Goal: Find specific page/section: Find specific page/section

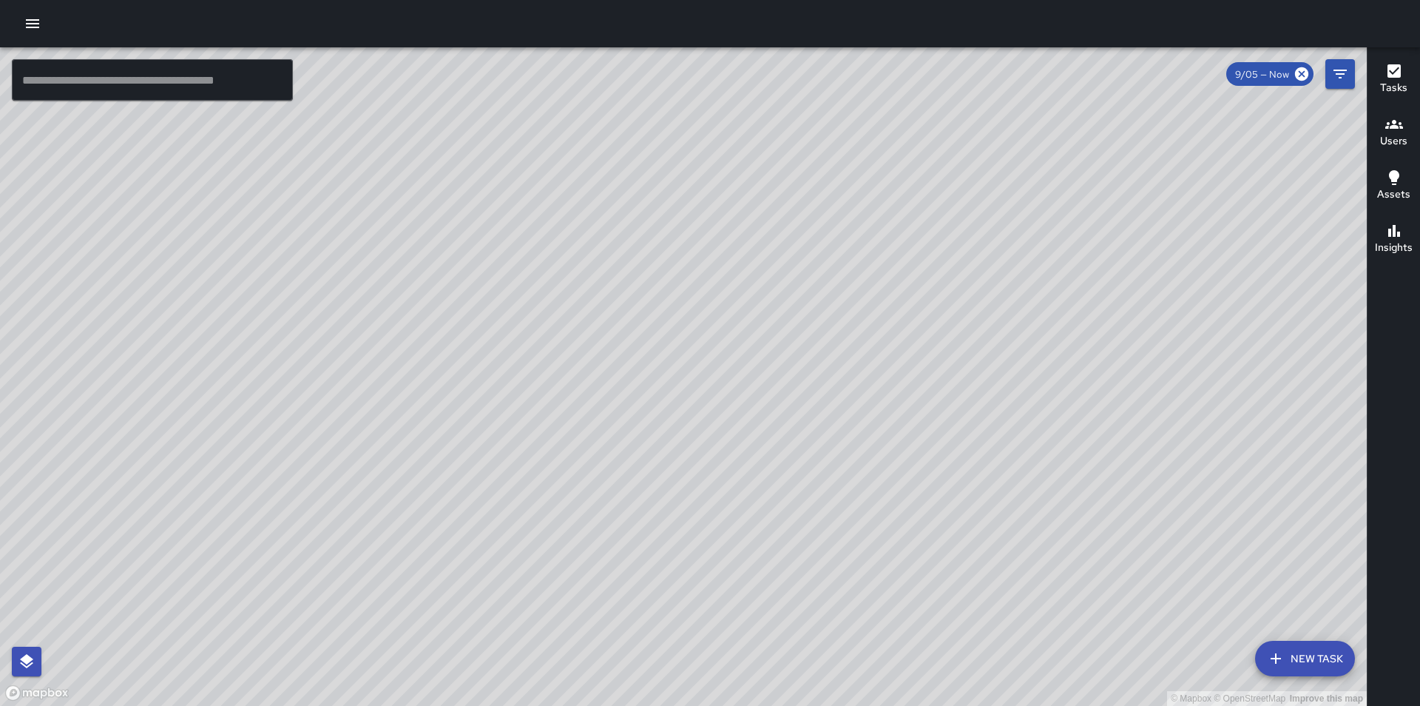
drag, startPoint x: 263, startPoint y: 334, endPoint x: 462, endPoint y: 297, distance: 203.0
click at [462, 297] on div "© Mapbox © OpenStreetMap Improve this map" at bounding box center [683, 376] width 1367 height 658
drag, startPoint x: 431, startPoint y: 335, endPoint x: 565, endPoint y: 337, distance: 133.9
click at [565, 337] on div "© Mapbox © OpenStreetMap Improve this map" at bounding box center [683, 376] width 1367 height 658
drag, startPoint x: 727, startPoint y: 531, endPoint x: 725, endPoint y: 431, distance: 100.6
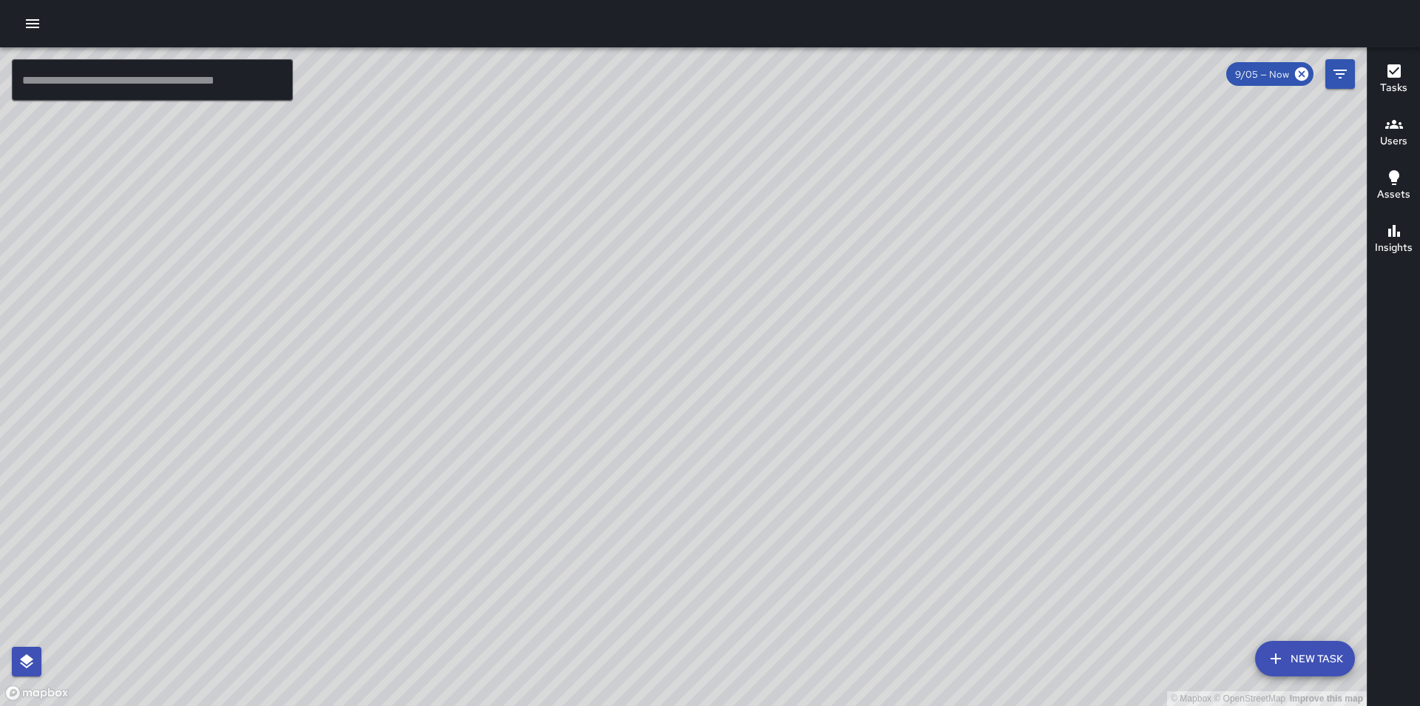
click at [725, 431] on div "© Mapbox © OpenStreetMap Improve this map" at bounding box center [683, 376] width 1367 height 658
drag, startPoint x: 593, startPoint y: 612, endPoint x: 583, endPoint y: 490, distance: 121.7
click at [583, 490] on div "© Mapbox © OpenStreetMap Improve this map" at bounding box center [683, 376] width 1367 height 658
drag, startPoint x: 745, startPoint y: 189, endPoint x: 658, endPoint y: 498, distance: 320.6
click at [658, 498] on div "© Mapbox © OpenStreetMap Improve this map" at bounding box center [683, 376] width 1367 height 658
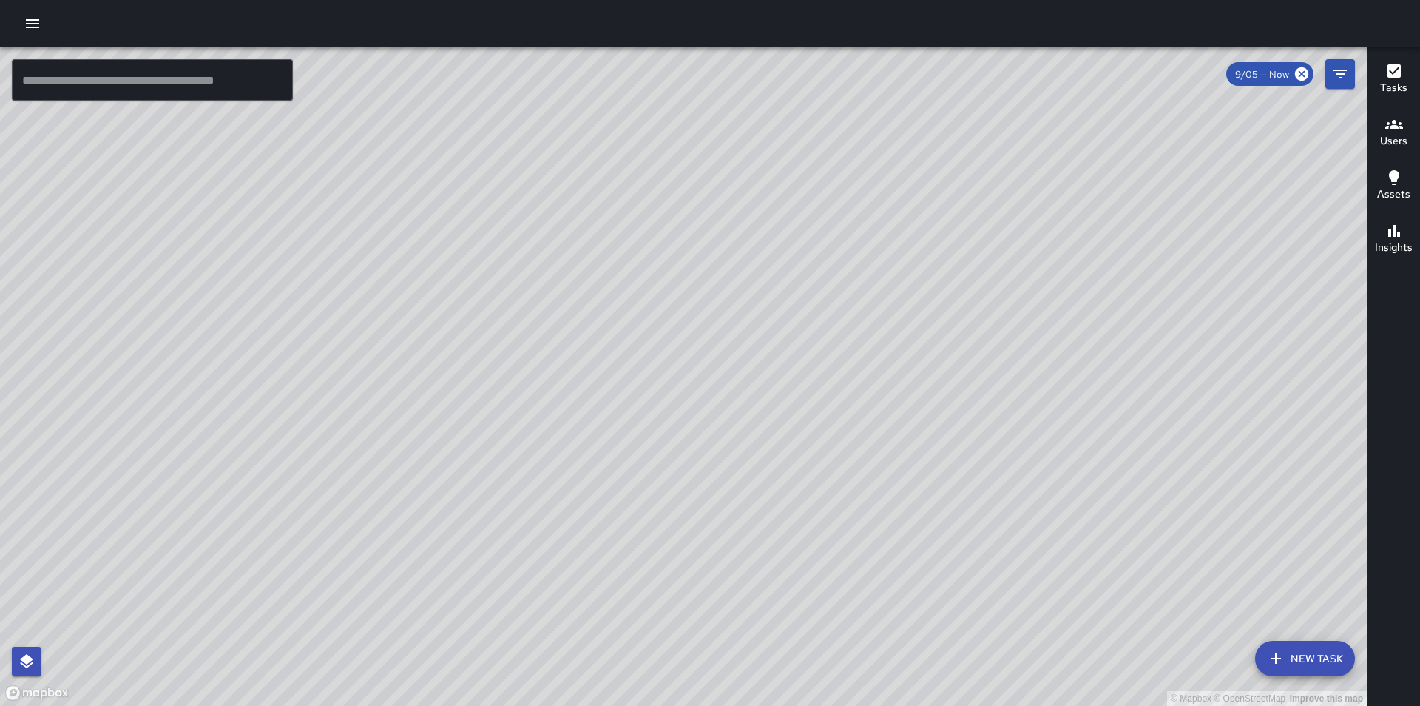
drag, startPoint x: 581, startPoint y: 572, endPoint x: 731, endPoint y: 361, distance: 258.4
click at [731, 361] on div "© Mapbox © OpenStreetMap Improve this map" at bounding box center [683, 376] width 1367 height 658
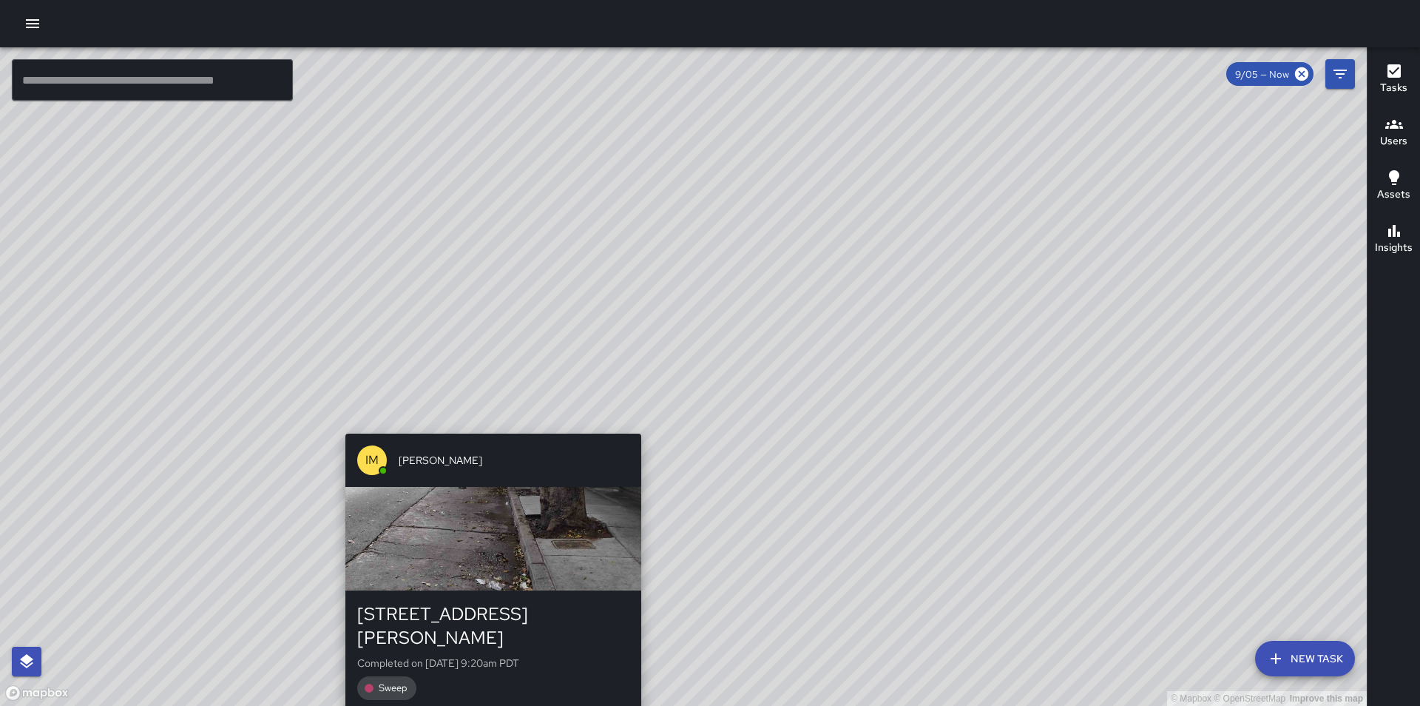
click at [481, 425] on div "© Mapbox © OpenStreetMap Improve this map IM [PERSON_NAME] [STREET_ADDRESS][PER…" at bounding box center [683, 376] width 1367 height 658
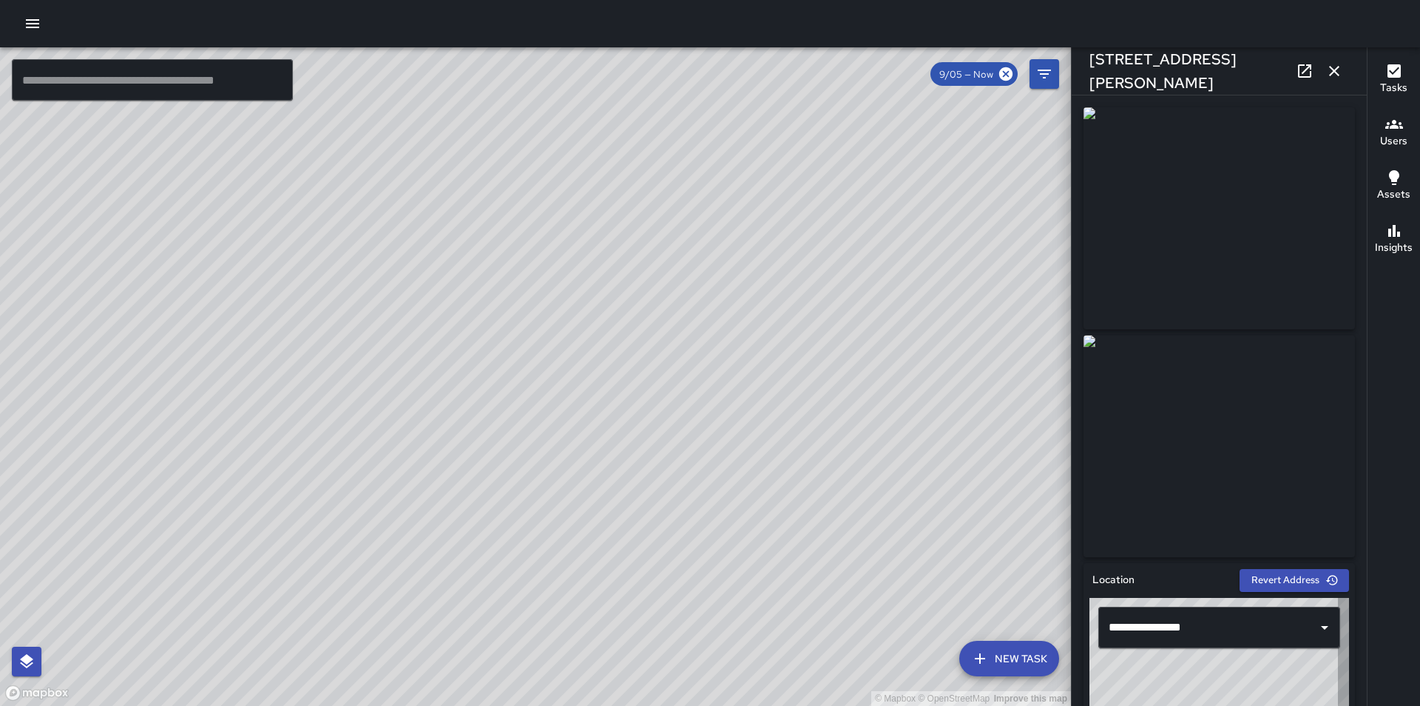
type input "**********"
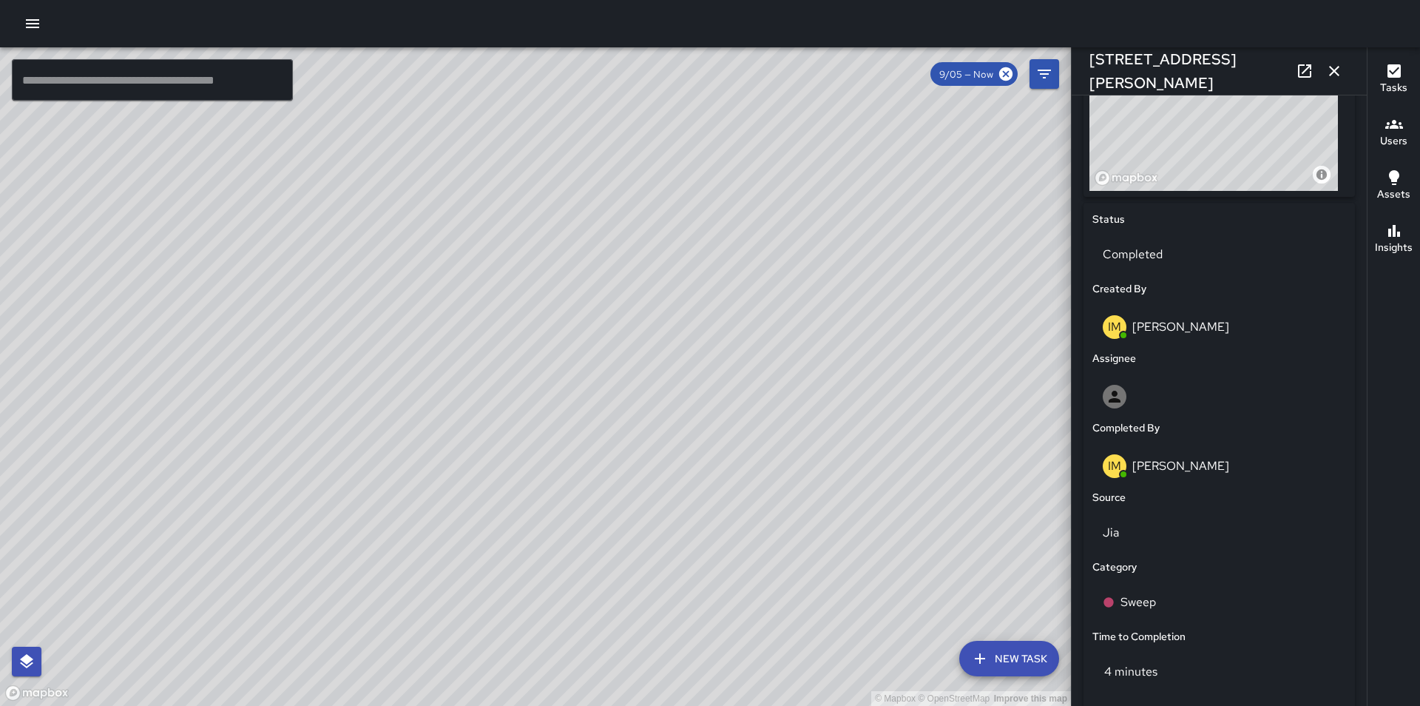
scroll to position [661, 0]
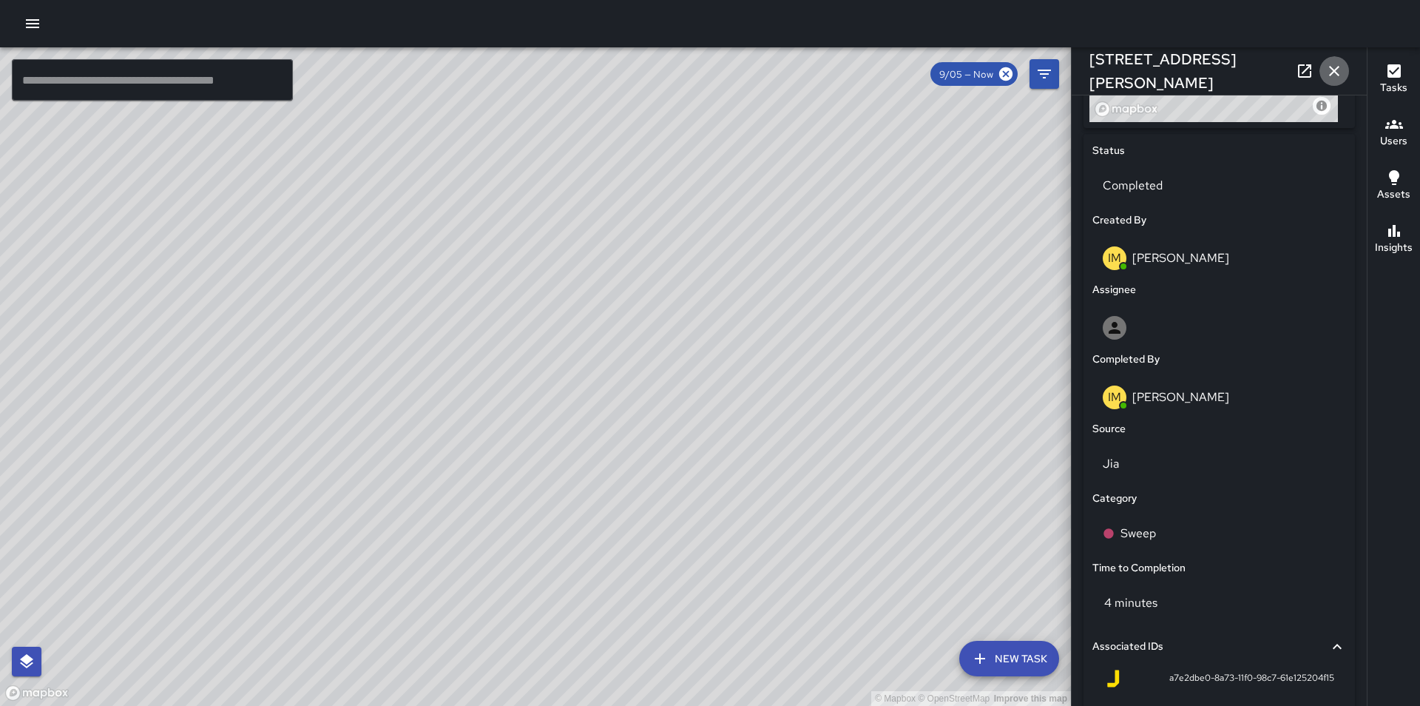
click at [1335, 72] on icon "button" at bounding box center [1334, 71] width 10 height 10
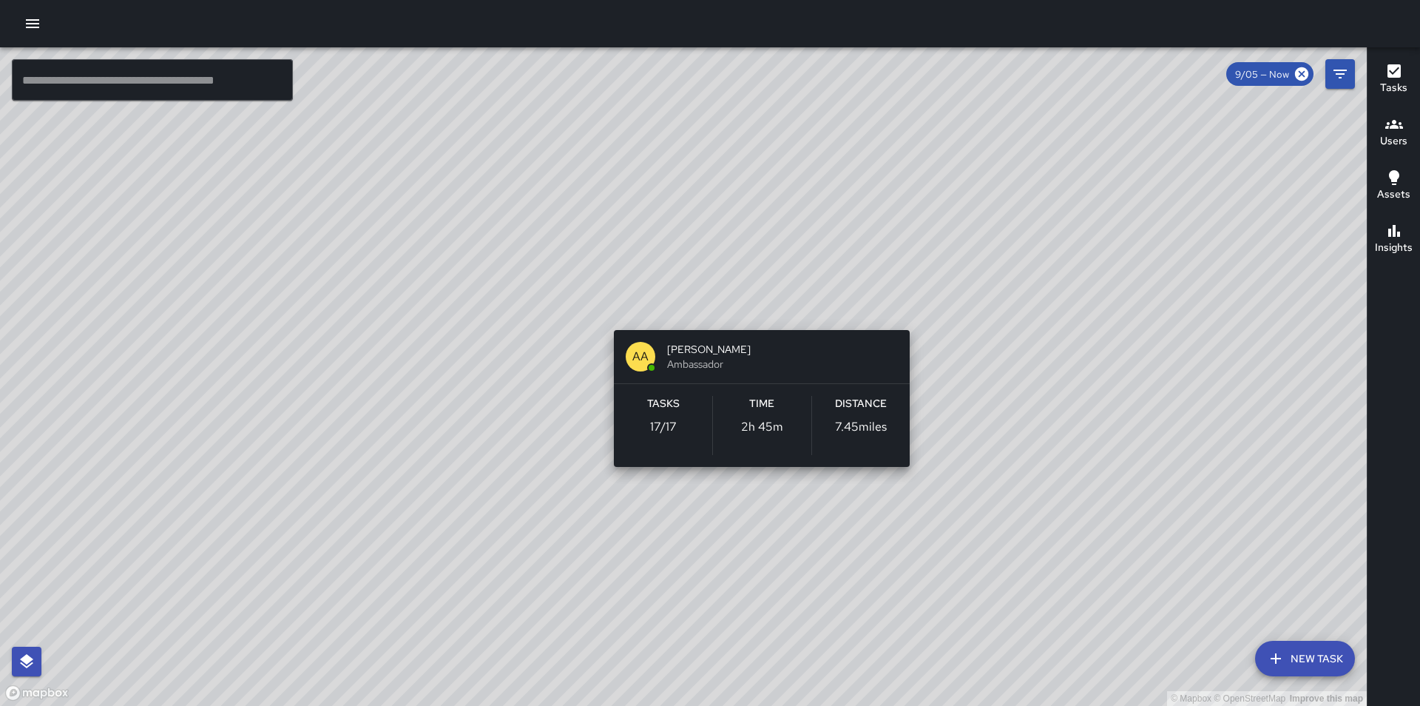
click at [909, 307] on div "© Mapbox © OpenStreetMap Improve this map AA [PERSON_NAME] Ambassador Tasks 17 …" at bounding box center [683, 376] width 1367 height 658
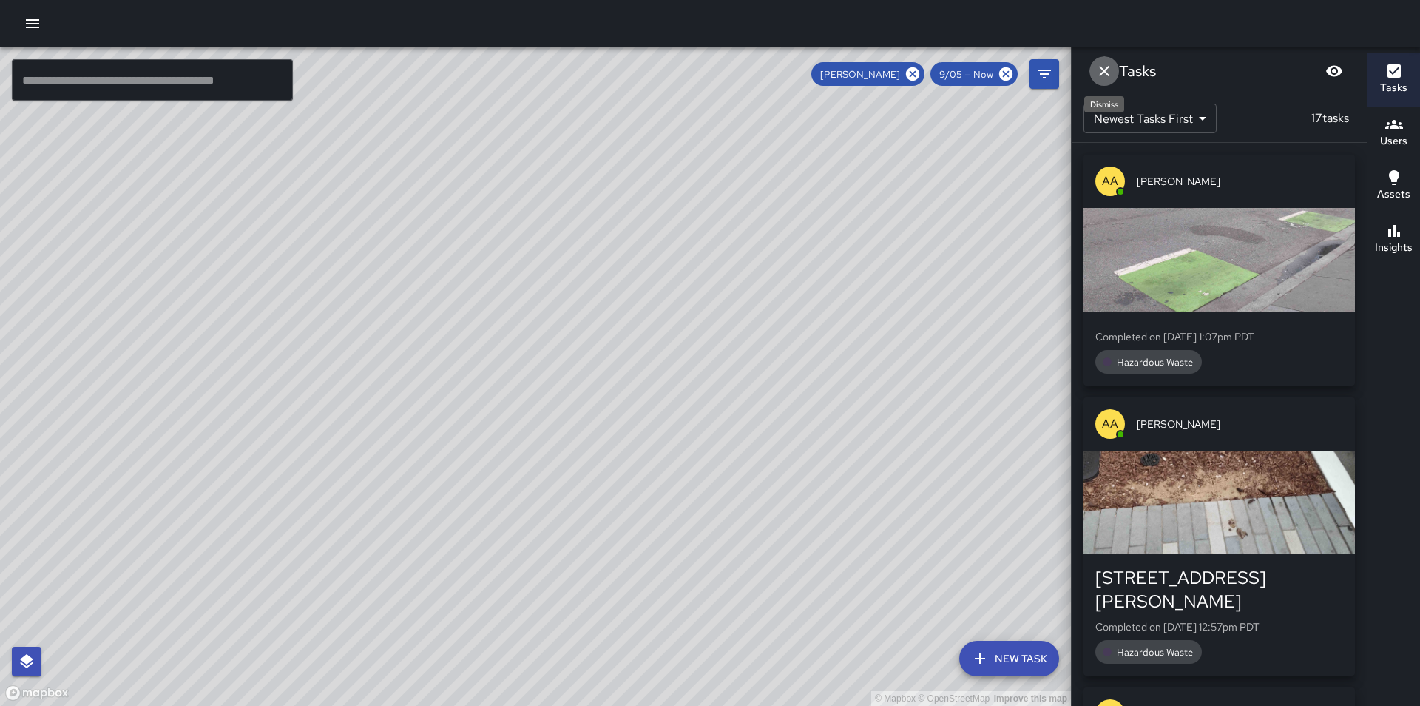
click at [1098, 67] on icon "Dismiss" at bounding box center [1105, 71] width 18 height 18
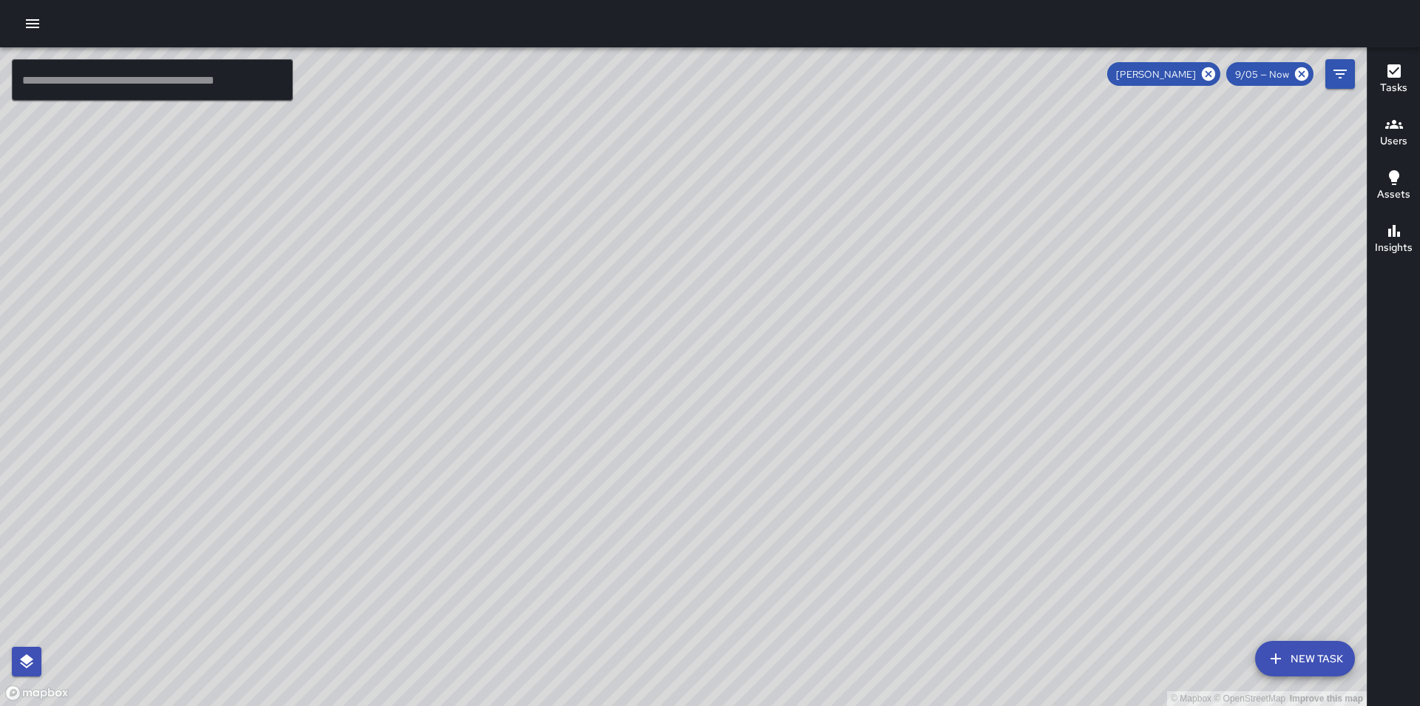
drag, startPoint x: 1178, startPoint y: 431, endPoint x: 905, endPoint y: 393, distance: 276.3
click at [905, 393] on div "© Mapbox © OpenStreetMap Improve this map" at bounding box center [683, 376] width 1367 height 658
drag, startPoint x: 843, startPoint y: 414, endPoint x: 668, endPoint y: 485, distance: 188.9
click at [668, 485] on div "© Mapbox © OpenStreetMap Improve this map" at bounding box center [683, 376] width 1367 height 658
click at [1210, 72] on icon at bounding box center [1208, 73] width 13 height 13
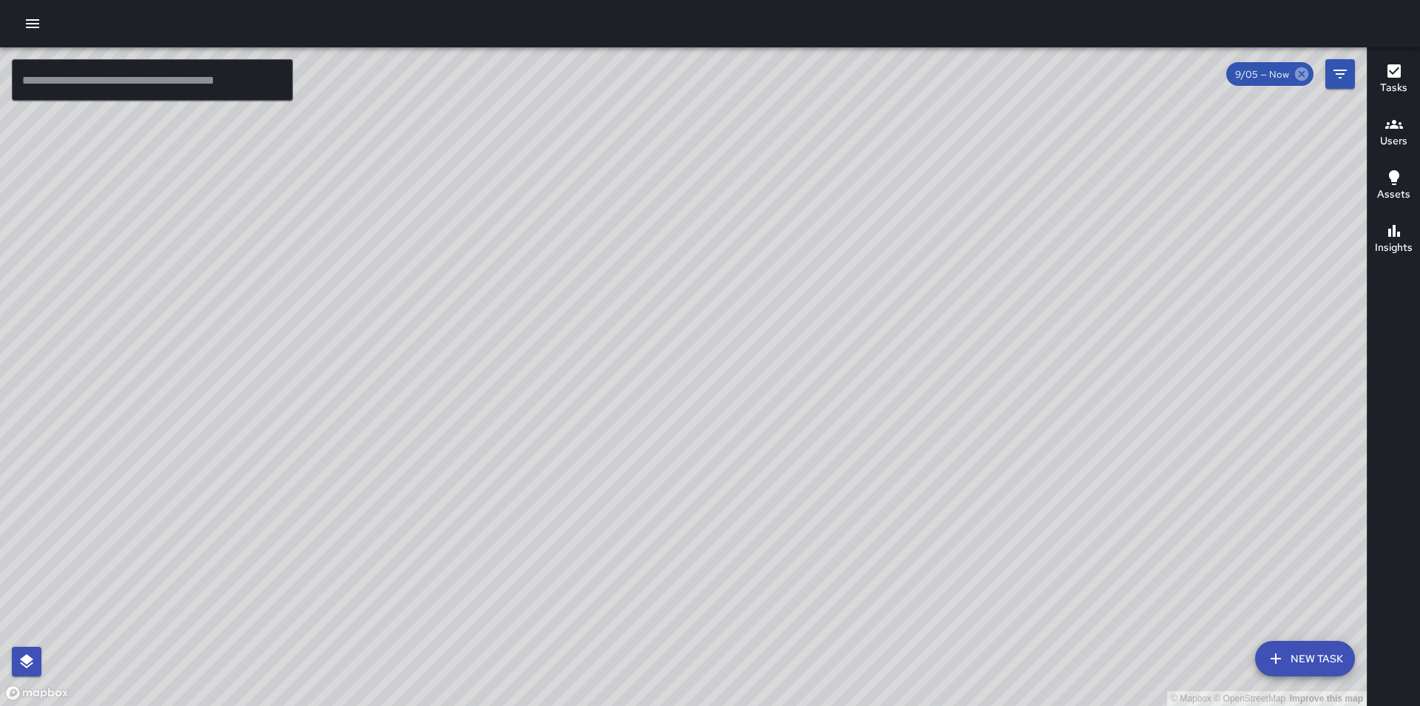
click at [1300, 75] on icon at bounding box center [1302, 74] width 16 height 16
drag, startPoint x: 827, startPoint y: 558, endPoint x: 837, endPoint y: 450, distance: 107.8
click at [837, 450] on div "© Mapbox © OpenStreetMap Improve this map" at bounding box center [683, 376] width 1367 height 658
drag, startPoint x: 721, startPoint y: 496, endPoint x: 769, endPoint y: 396, distance: 111.5
click at [769, 396] on div "© Mapbox © OpenStreetMap Improve this map" at bounding box center [683, 376] width 1367 height 658
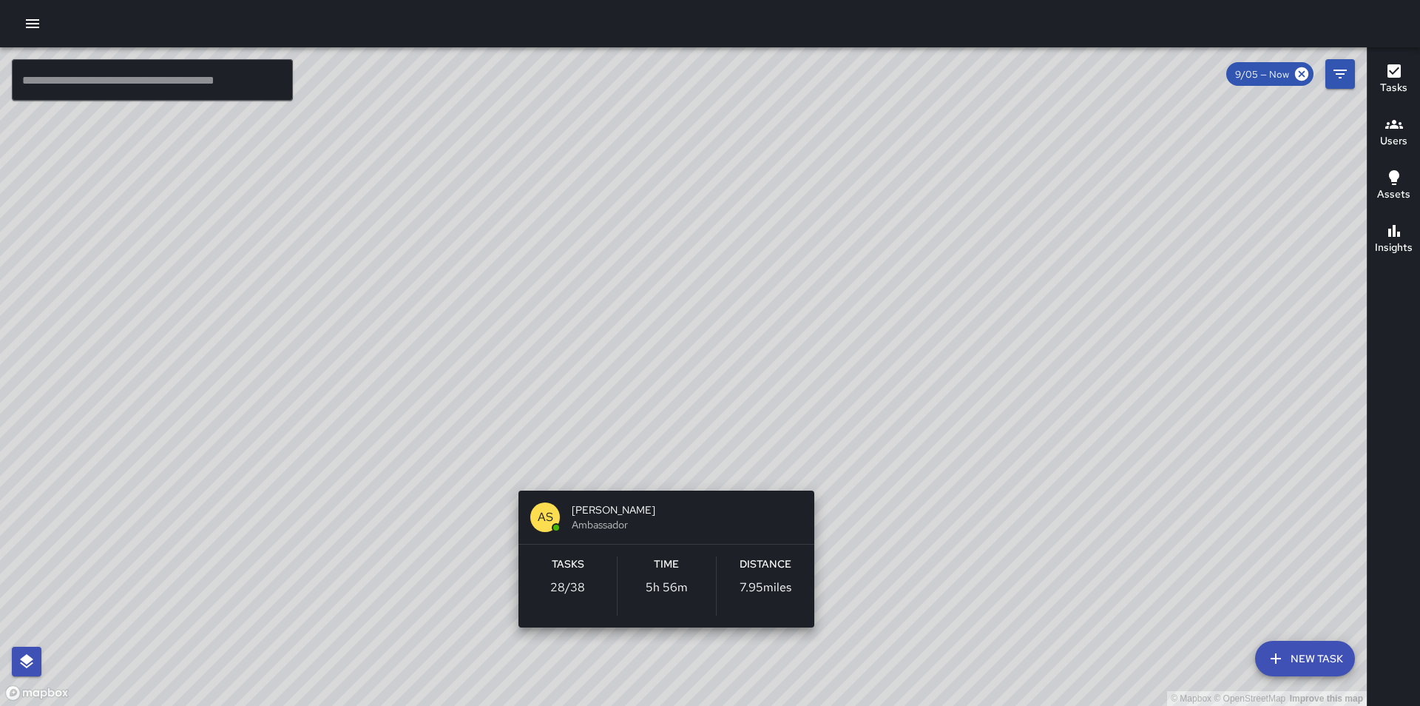
click at [664, 473] on div "© Mapbox © OpenStreetMap Improve this map AS [PERSON_NAME] Ambassador Tasks 28 …" at bounding box center [683, 376] width 1367 height 658
click at [660, 472] on div "© Mapbox © OpenStreetMap Improve this map AS [PERSON_NAME] Ambassador Tasks 28 …" at bounding box center [683, 376] width 1367 height 658
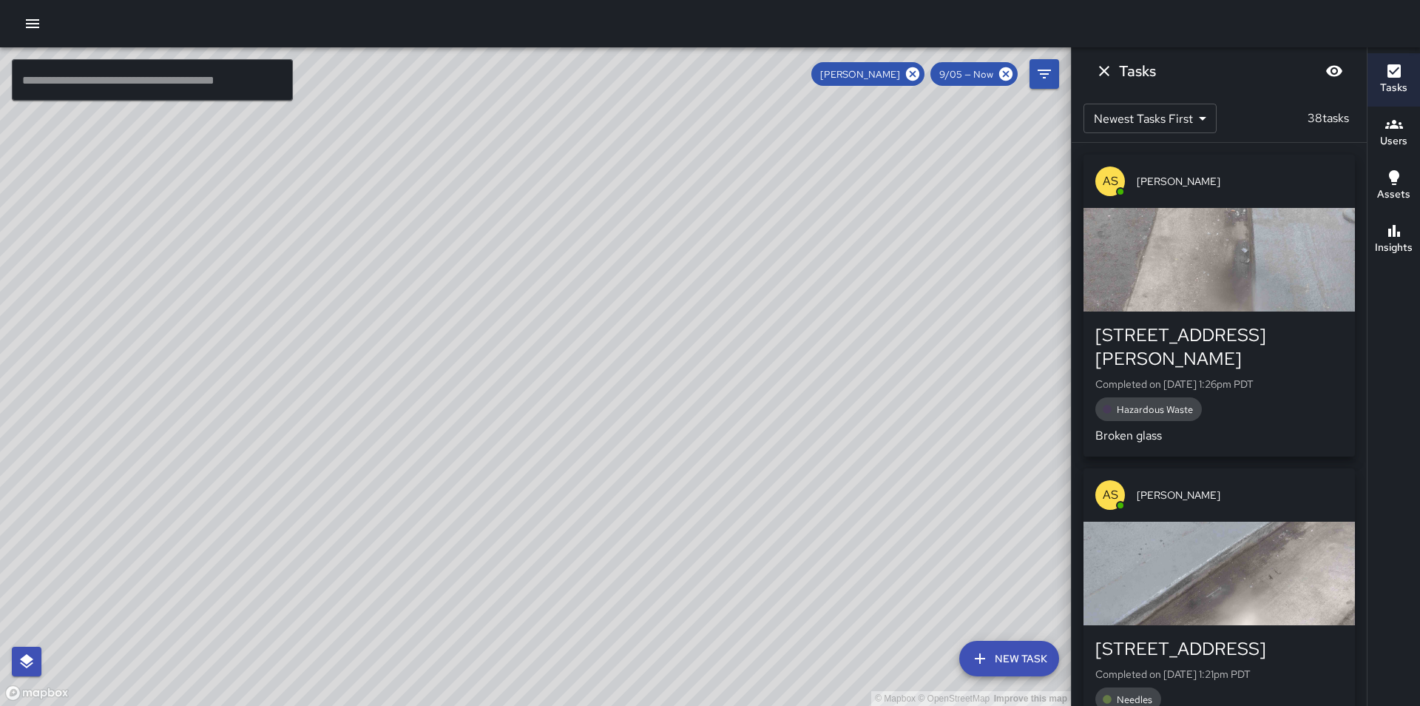
drag, startPoint x: 698, startPoint y: 538, endPoint x: 767, endPoint y: 462, distance: 102.7
click at [767, 462] on div "© Mapbox © OpenStreetMap Improve this map" at bounding box center [535, 376] width 1071 height 658
click at [917, 72] on icon at bounding box center [912, 73] width 13 height 13
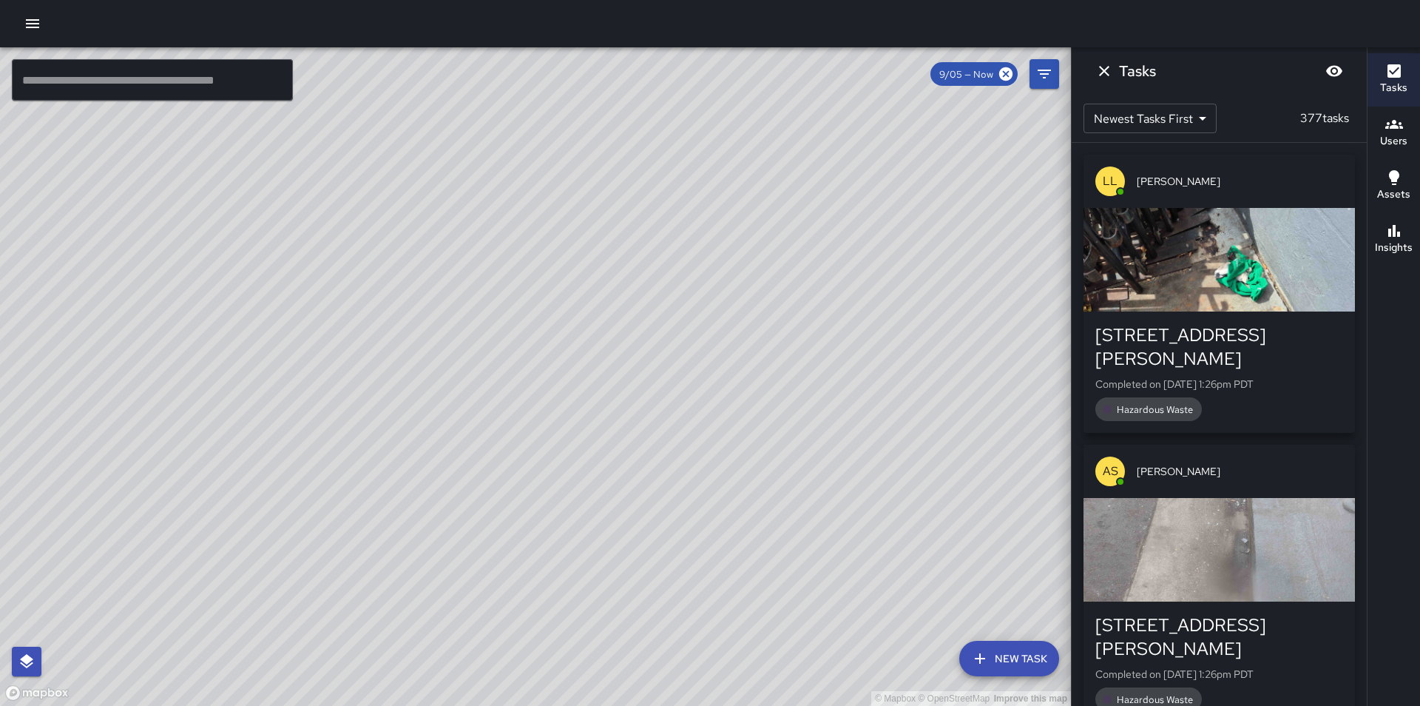
drag, startPoint x: 703, startPoint y: 217, endPoint x: 584, endPoint y: 403, distance: 220.2
click at [584, 403] on div "© Mapbox © OpenStreetMap Improve this map" at bounding box center [535, 376] width 1071 height 658
